Goal: Information Seeking & Learning: Learn about a topic

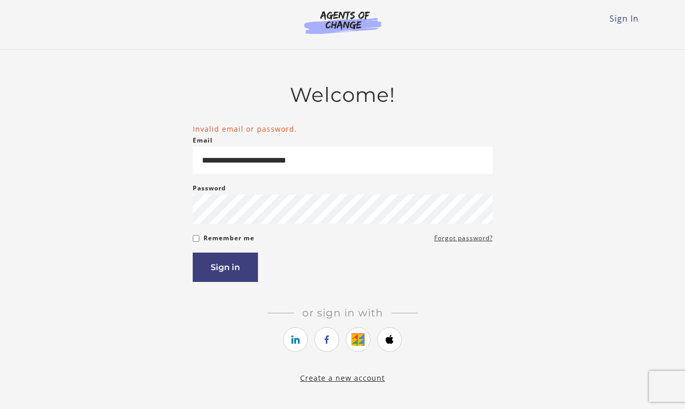
click at [260, 288] on article "**********" at bounding box center [343, 227] width 300 height 288
click at [230, 244] on label "Remember me" at bounding box center [229, 238] width 51 height 12
click at [243, 264] on button "Sign in" at bounding box center [225, 266] width 65 height 29
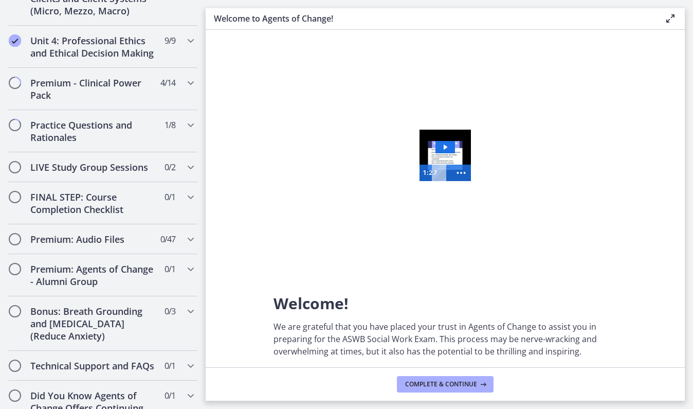
scroll to position [835, 0]
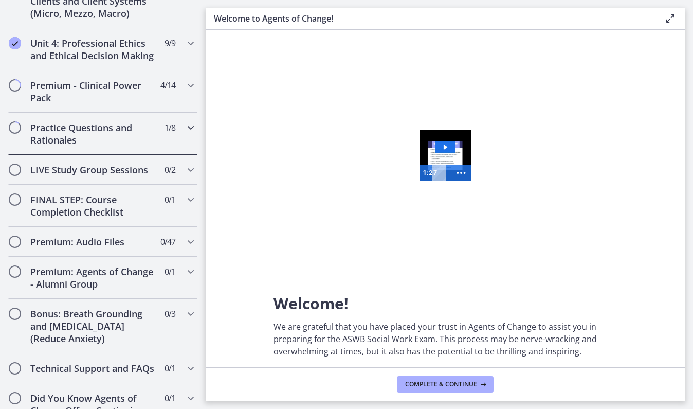
click at [44, 146] on h2 "Practice Questions and Rationales" at bounding box center [92, 133] width 125 height 25
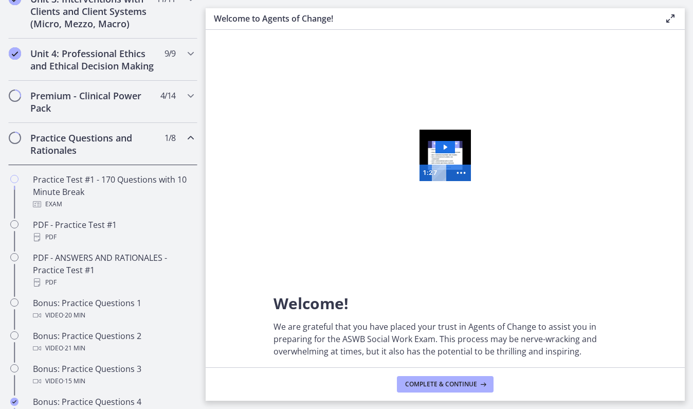
scroll to position [404, 0]
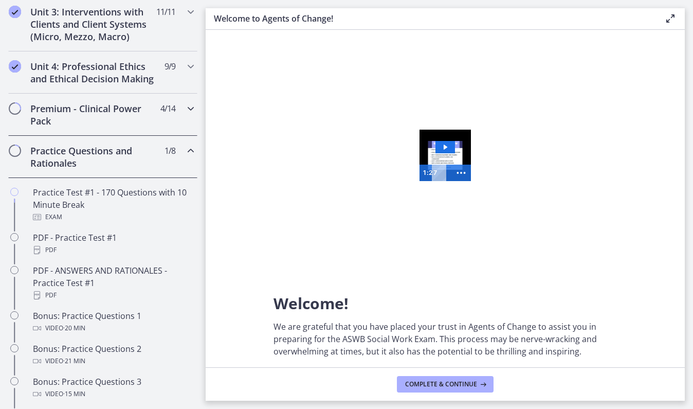
click at [174, 136] on div "Premium - Clinical Power Pack 4 / 14 Completed" at bounding box center [102, 115] width 189 height 42
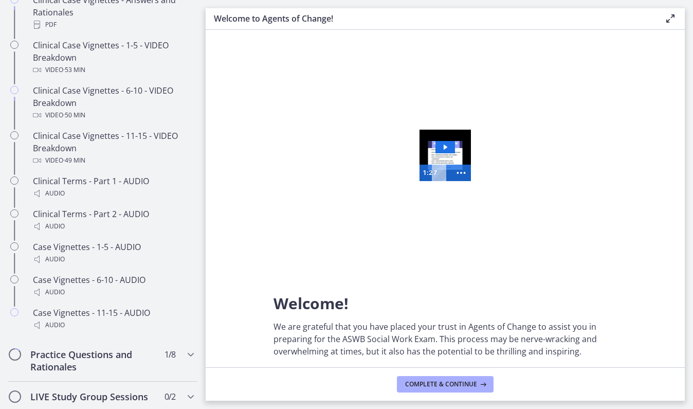
scroll to position [720, 0]
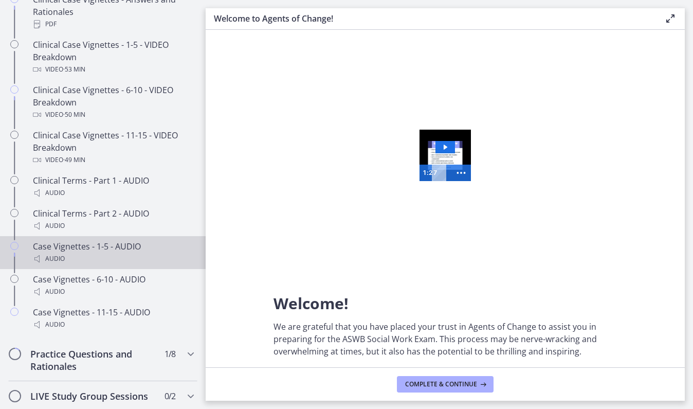
click at [54, 265] on div "Audio" at bounding box center [113, 258] width 160 height 12
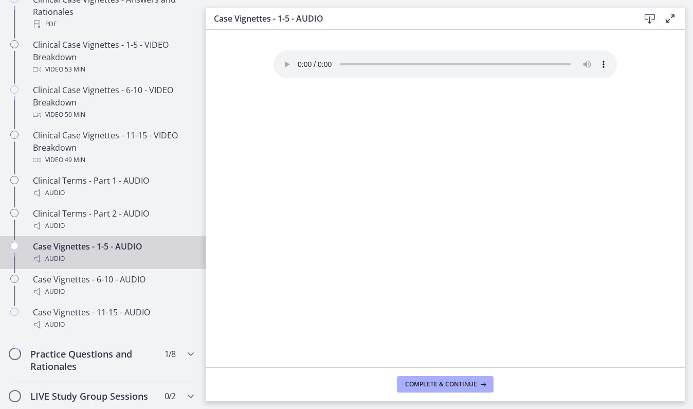
click at [678, 22] on div "Case Vignettes - 1-5 - AUDIO Download Enable fullscreen" at bounding box center [445, 19] width 479 height 22
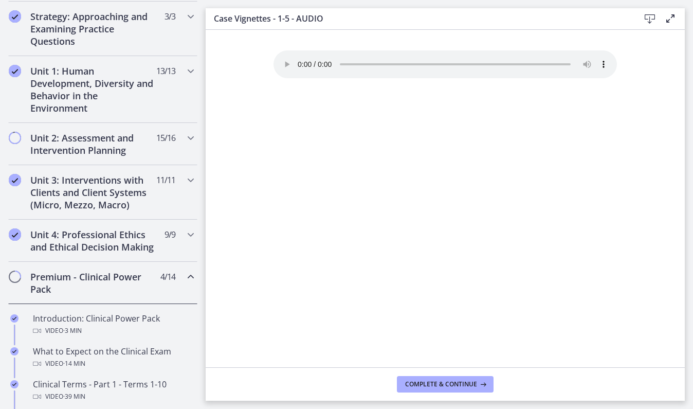
scroll to position [238, 0]
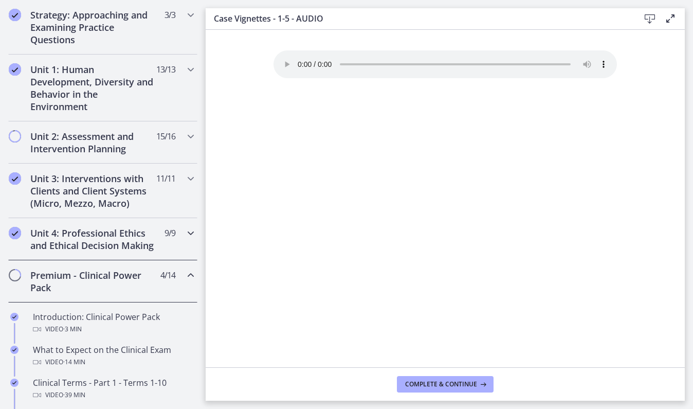
click at [185, 238] on icon "Chapters" at bounding box center [191, 233] width 12 height 12
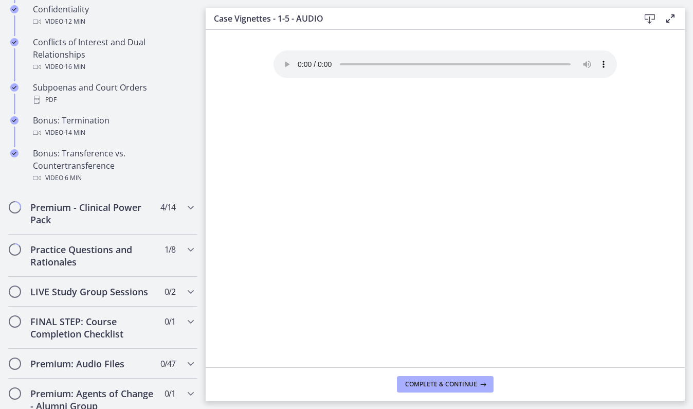
scroll to position [636, 0]
click at [183, 275] on div "Practice Questions and Rationales 1 / 8 Completed" at bounding box center [102, 254] width 189 height 42
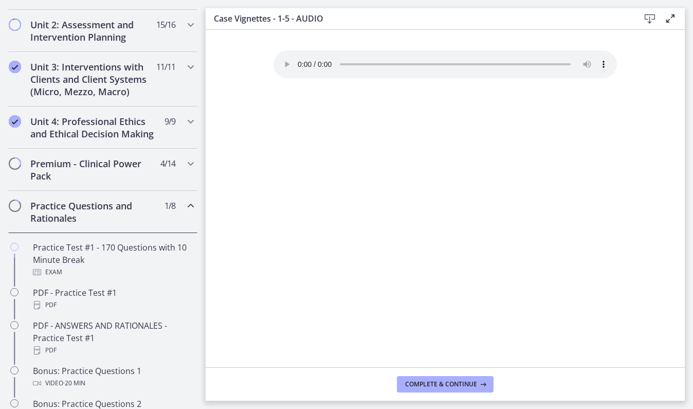
scroll to position [348, 0]
click at [178, 183] on div "Premium - Clinical Power Pack 4 / 14 Completed" at bounding box center [102, 171] width 189 height 42
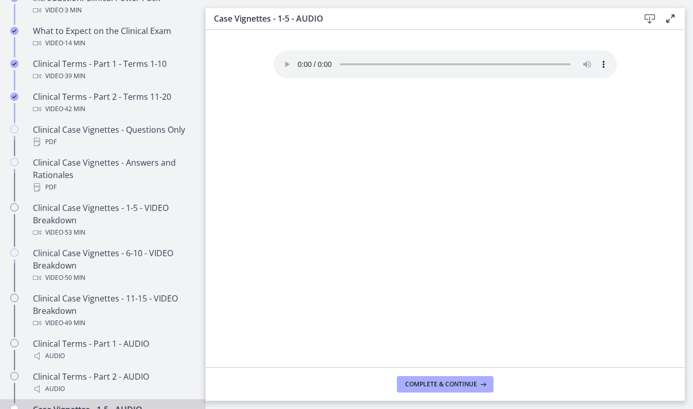
scroll to position [557, 0]
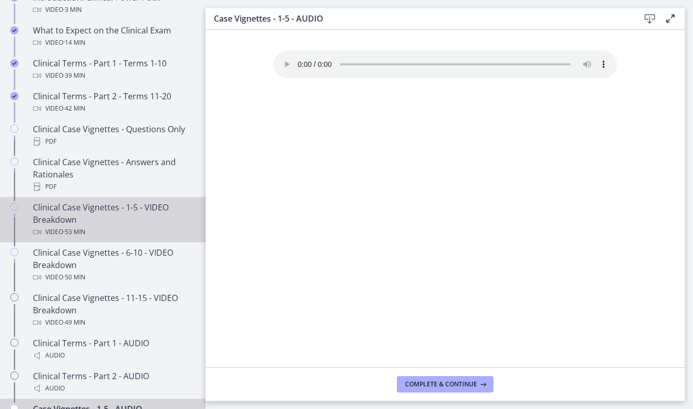
click at [47, 226] on div "Clinical Case Vignettes - 1-5 - VIDEO Breakdown Video · 53 min" at bounding box center [113, 219] width 160 height 37
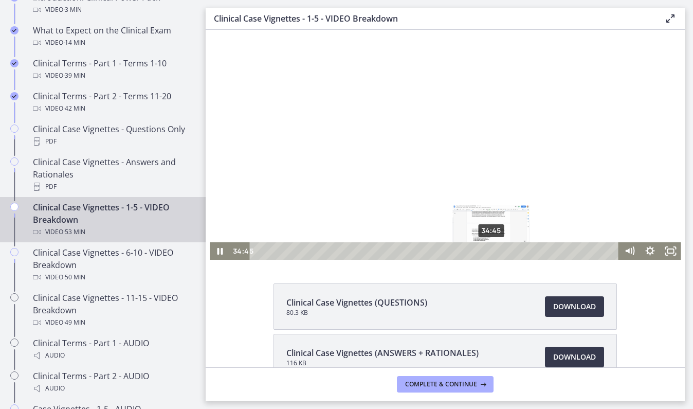
click at [488, 250] on div "34:45" at bounding box center [435, 250] width 357 height 17
click at [489, 250] on div "Playbar" at bounding box center [492, 251] width 6 height 6
click at [488, 250] on div "Playbar" at bounding box center [491, 251] width 6 height 6
click at [494, 256] on div "35:45" at bounding box center [435, 250] width 357 height 17
drag, startPoint x: 576, startPoint y: 289, endPoint x: 504, endPoint y: 253, distance: 80.2
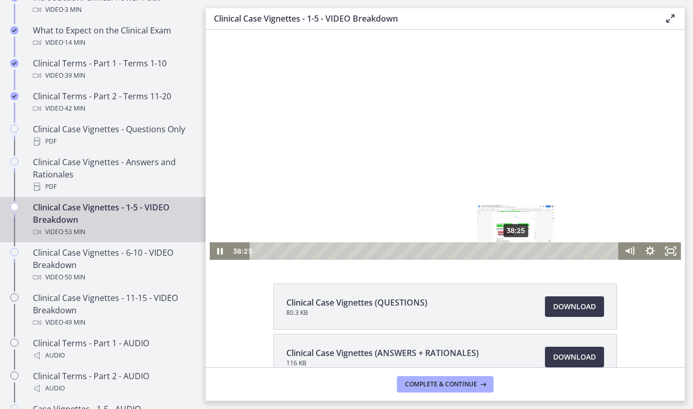
click at [512, 248] on div "38:25" at bounding box center [435, 250] width 357 height 17
click at [517, 248] on div "39:02" at bounding box center [435, 250] width 357 height 17
click at [568, 249] on div "46:39" at bounding box center [435, 250] width 357 height 17
click at [568, 249] on div "Playbar" at bounding box center [571, 251] width 6 height 6
click at [584, 248] on div "49:06" at bounding box center [435, 250] width 357 height 17
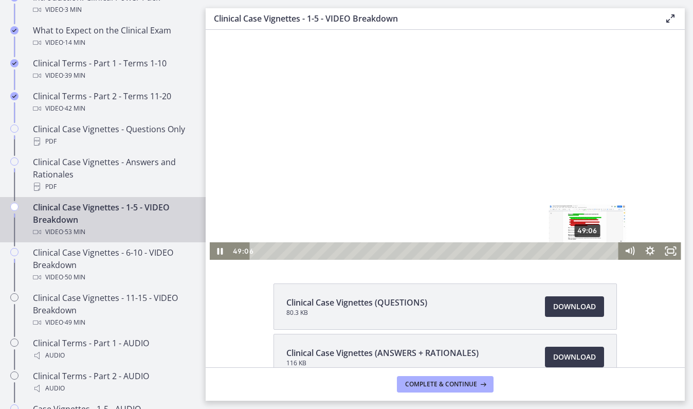
click at [584, 248] on div "Playbar" at bounding box center [587, 251] width 6 height 6
click at [666, 246] on icon "Fullscreen" at bounding box center [670, 250] width 21 height 17
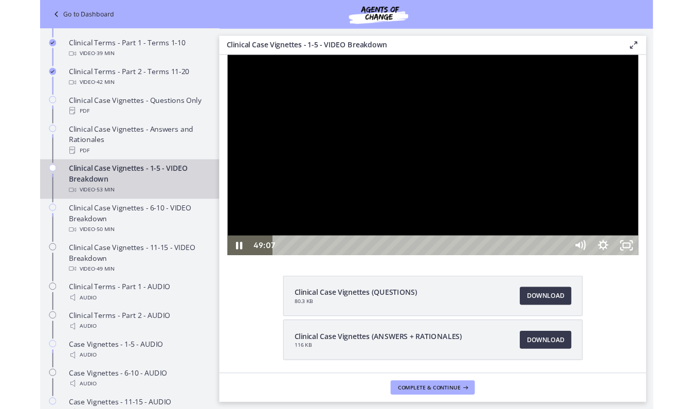
scroll to position [510, 0]
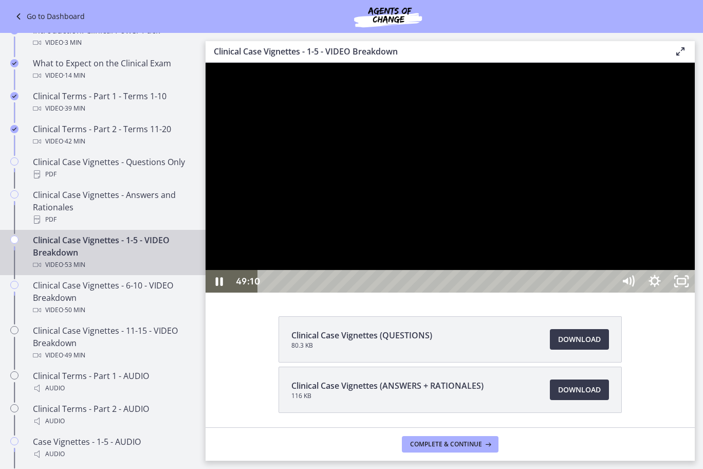
click at [609, 292] on div "49:43" at bounding box center [438, 281] width 341 height 23
click at [609, 292] on div "50:30" at bounding box center [438, 281] width 341 height 23
click at [609, 292] on div "51:29" at bounding box center [438, 281] width 341 height 23
click at [609, 292] on div "52:22" at bounding box center [438, 281] width 341 height 23
click at [609, 292] on div "52:46" at bounding box center [438, 281] width 341 height 23
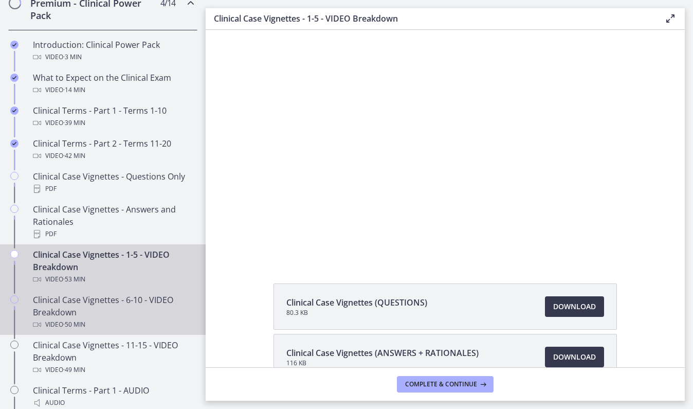
scroll to position [557, 0]
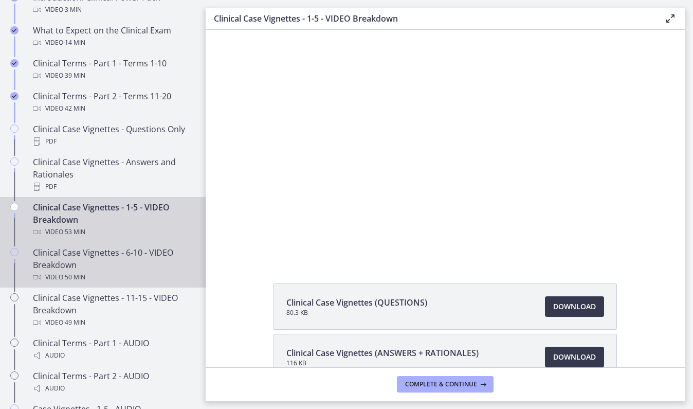
click at [126, 283] on div "Video · 50 min" at bounding box center [113, 277] width 160 height 12
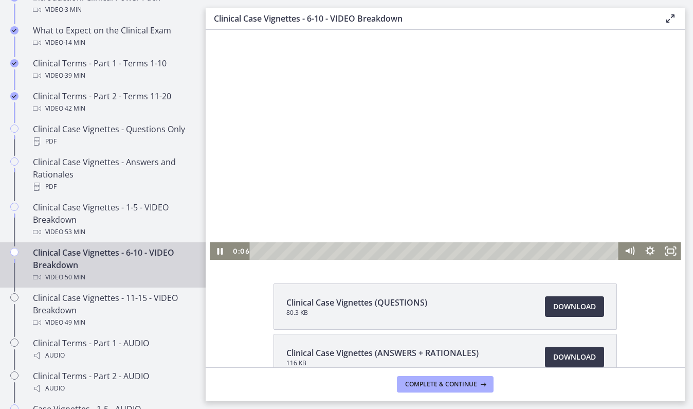
click at [284, 250] on div "Playbar" at bounding box center [435, 250] width 357 height 17
click at [289, 250] on div "4:59" at bounding box center [435, 250] width 357 height 17
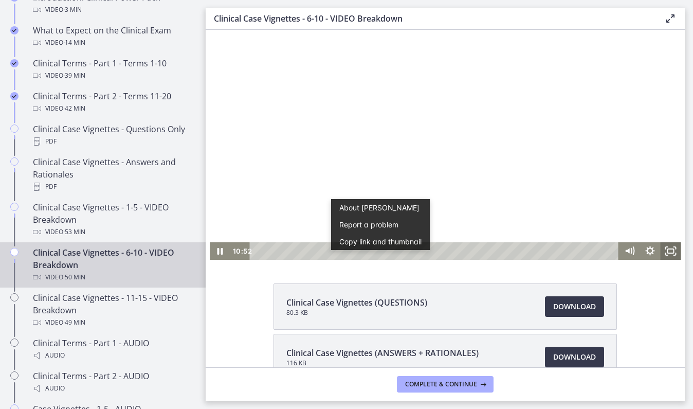
click at [670, 245] on icon "Fullscreen" at bounding box center [670, 250] width 21 height 17
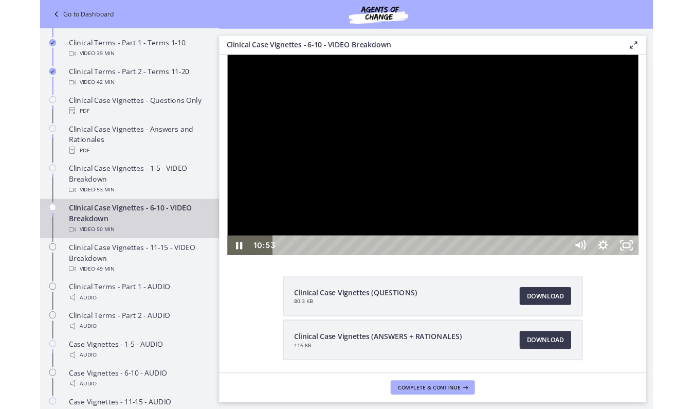
scroll to position [510, 0]
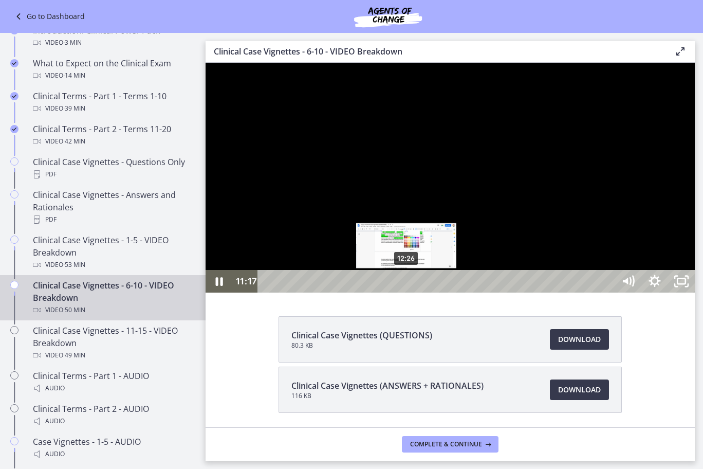
click at [406, 292] on div "12:26" at bounding box center [438, 281] width 341 height 23
click at [420, 292] on div "13:35" at bounding box center [438, 281] width 341 height 23
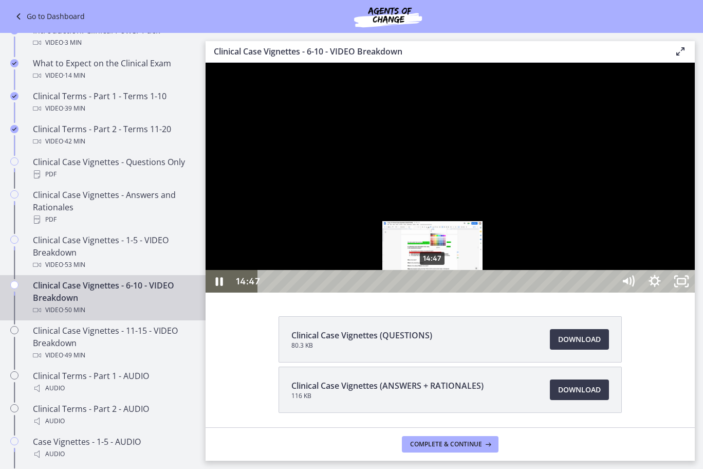
click at [433, 292] on div "14:47" at bounding box center [438, 281] width 341 height 23
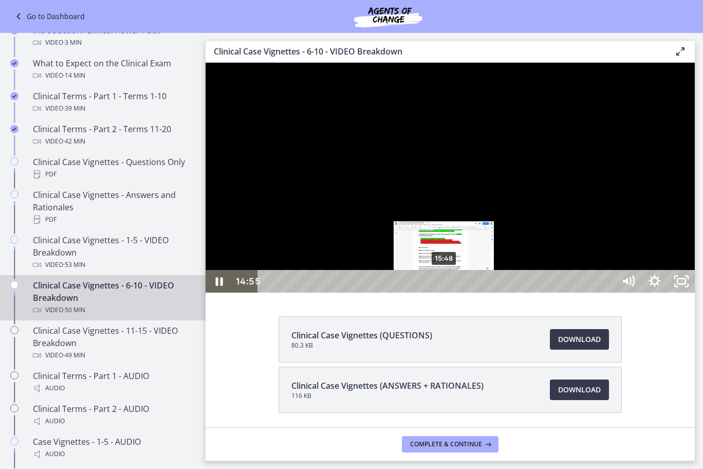
click at [445, 292] on div "15:48" at bounding box center [438, 281] width 341 height 23
click at [453, 292] on div "16:24" at bounding box center [438, 281] width 341 height 23
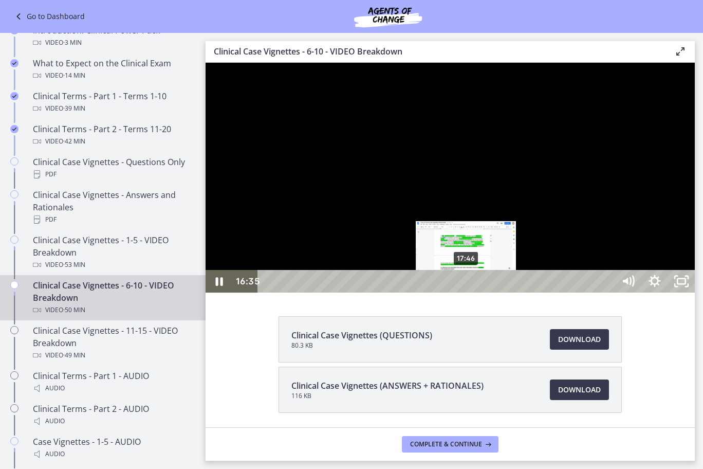
click at [469, 292] on div "17:46" at bounding box center [438, 281] width 341 height 23
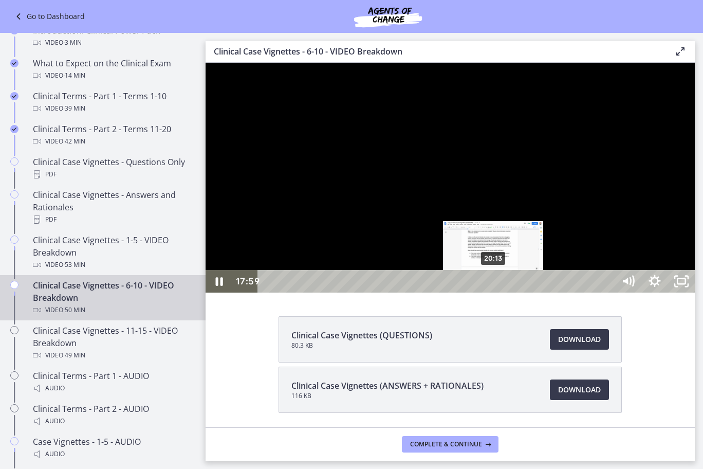
click at [496, 292] on div "20:13" at bounding box center [438, 281] width 341 height 23
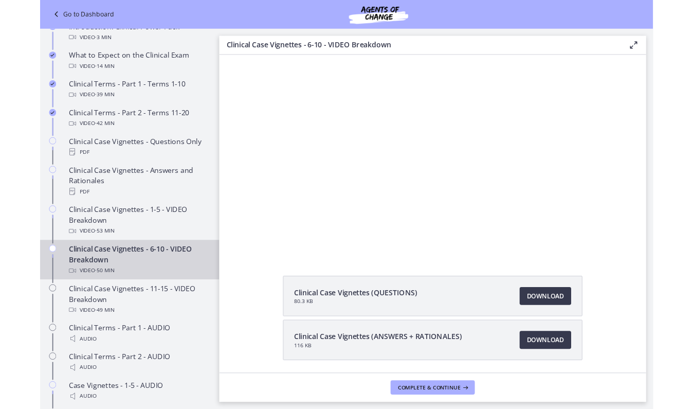
scroll to position [557, 0]
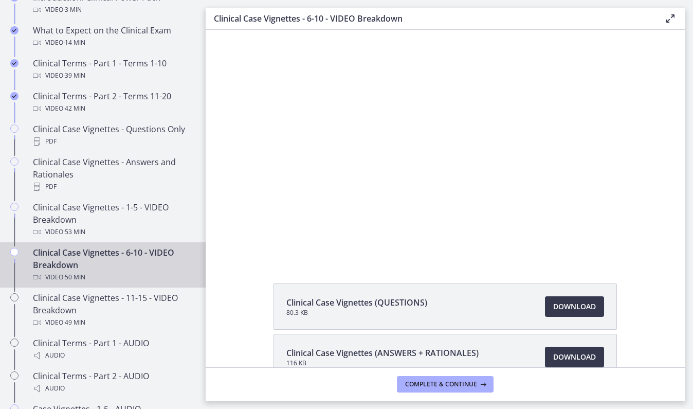
click at [540, 261] on div "Clinical Case Vignettes (QUESTIONS) 80.3 KB Download Opens in a new window Clin…" at bounding box center [445, 198] width 479 height 337
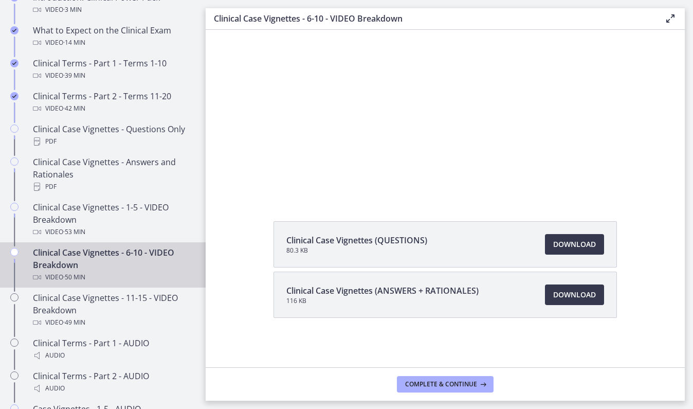
scroll to position [559, 0]
click at [251, 161] on div at bounding box center [445, 83] width 471 height 230
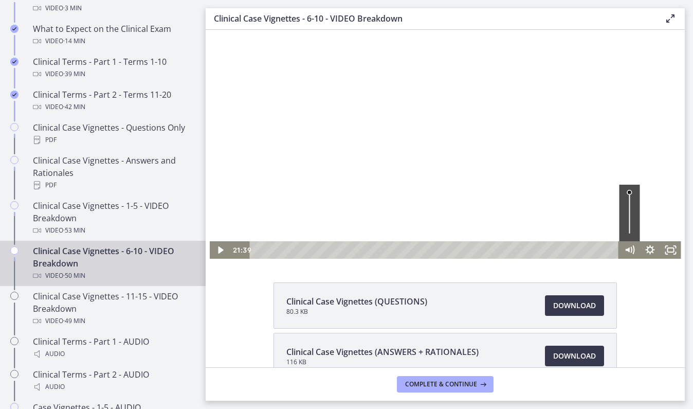
scroll to position [0, 0]
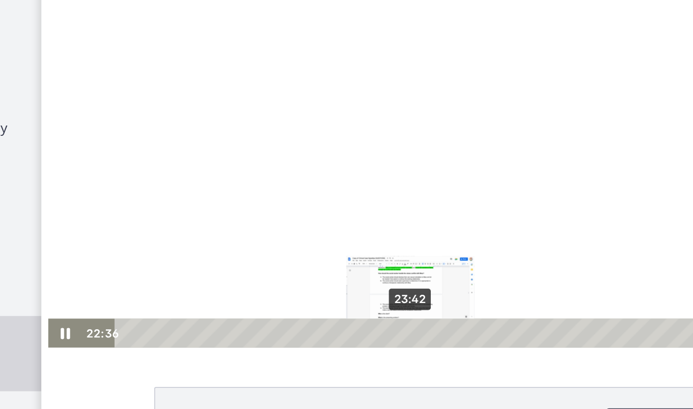
click at [259, 183] on div "23:42" at bounding box center [271, 186] width 357 height 17
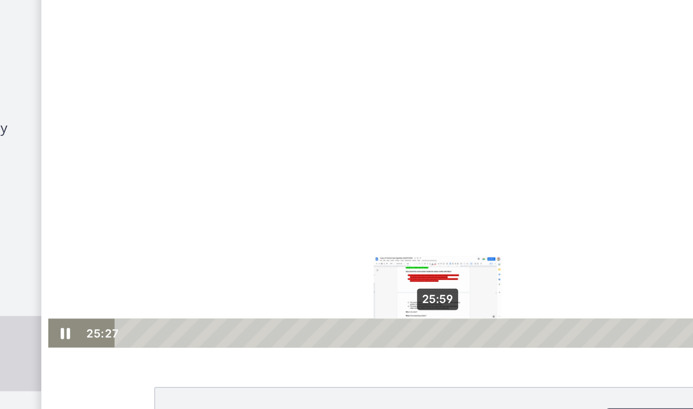
click at [276, 183] on div "25:59" at bounding box center [271, 186] width 357 height 17
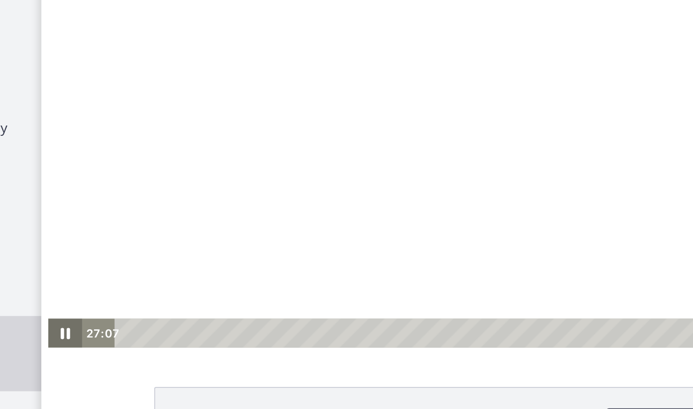
click at [56, 186] on icon "Pause" at bounding box center [55, 186] width 21 height 17
click at [47, 178] on icon "Play Video" at bounding box center [56, 186] width 21 height 17
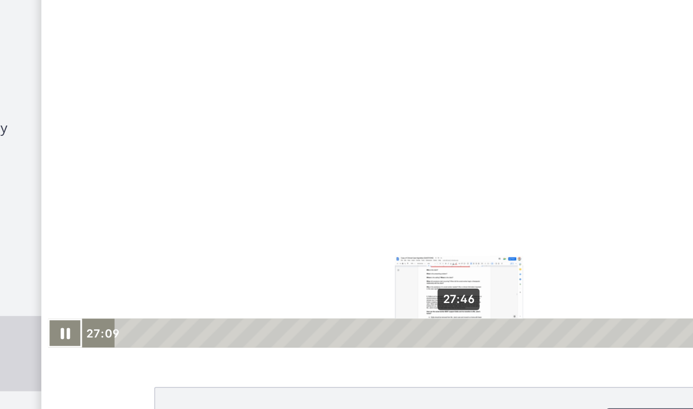
click at [292, 186] on div "27:46" at bounding box center [271, 186] width 357 height 17
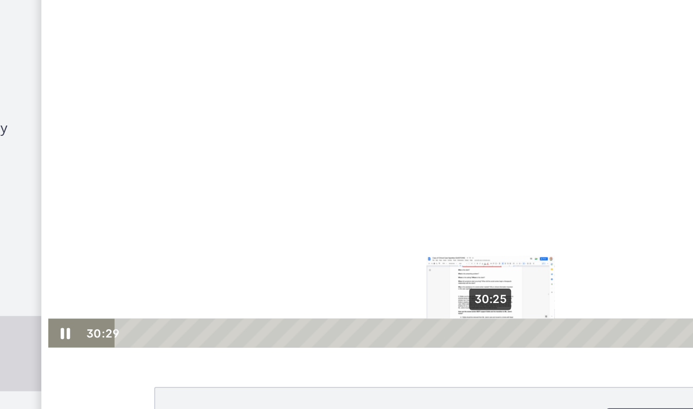
click at [308, 183] on div "30:25" at bounding box center [271, 186] width 357 height 17
click at [309, 184] on div "Playbar" at bounding box center [312, 186] width 6 height 6
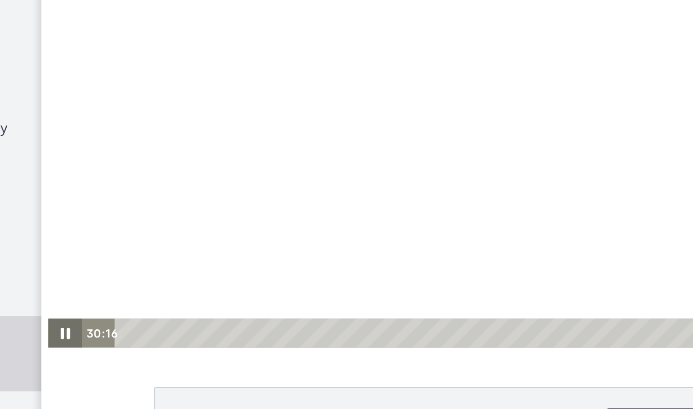
click at [51, 189] on icon "Pause" at bounding box center [55, 186] width 21 height 17
